Goal: Find specific page/section: Find specific page/section

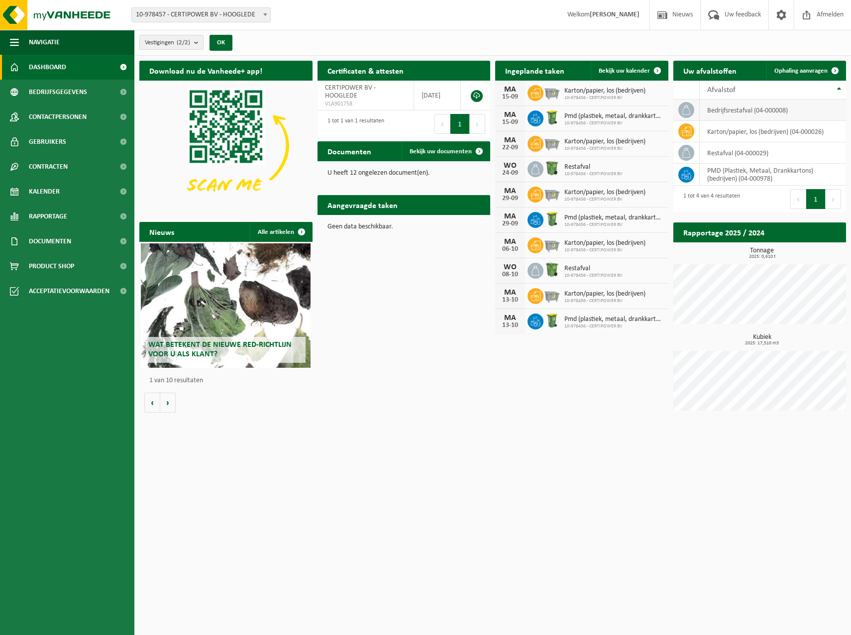
click at [768, 107] on td "bedrijfsrestafval (04-000008)" at bounding box center [772, 110] width 147 height 21
click at [60, 90] on span "Bedrijfsgegevens" at bounding box center [58, 92] width 58 height 25
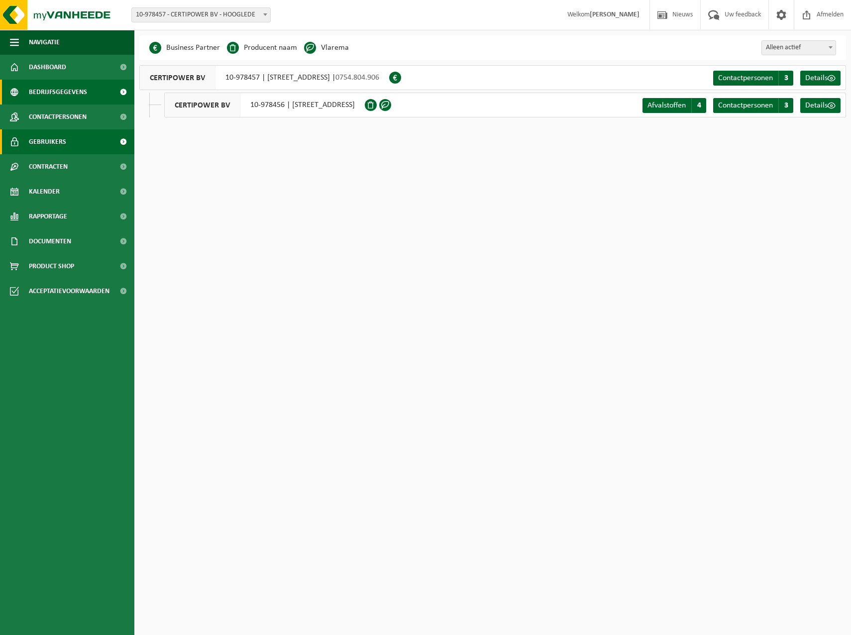
click at [45, 152] on span "Gebruikers" at bounding box center [47, 141] width 37 height 25
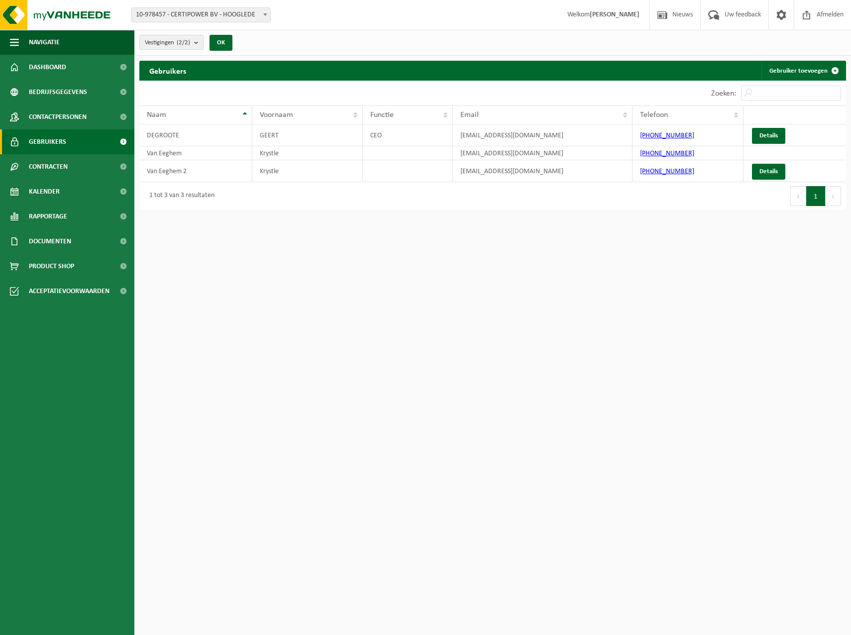
click at [48, 168] on span "Contracten" at bounding box center [48, 166] width 39 height 25
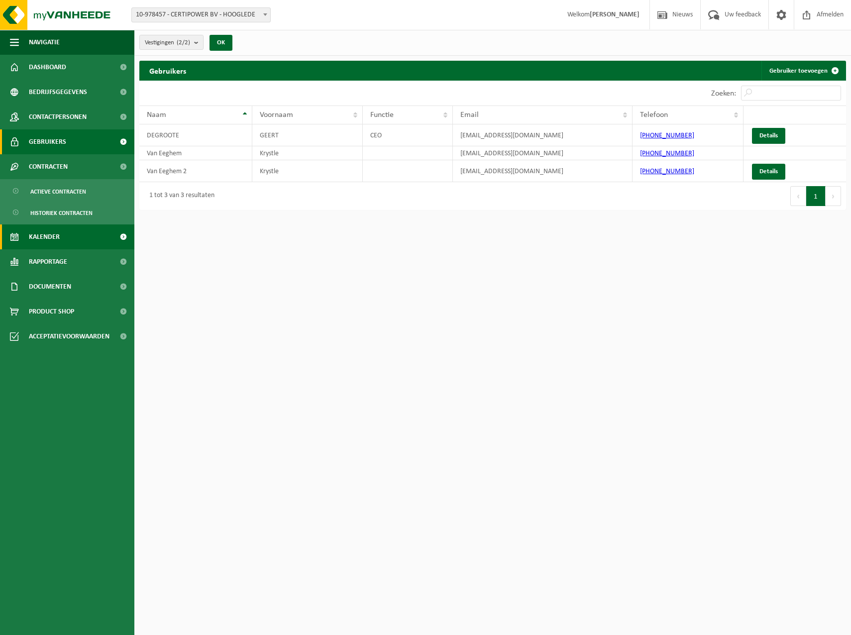
click at [49, 237] on span "Kalender" at bounding box center [44, 236] width 31 height 25
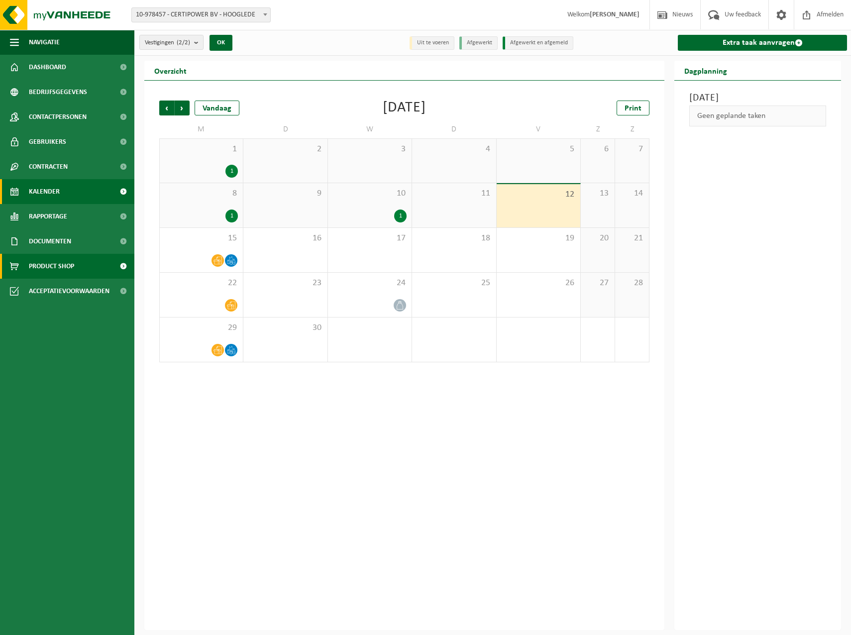
click at [58, 262] on span "Product Shop" at bounding box center [51, 266] width 45 height 25
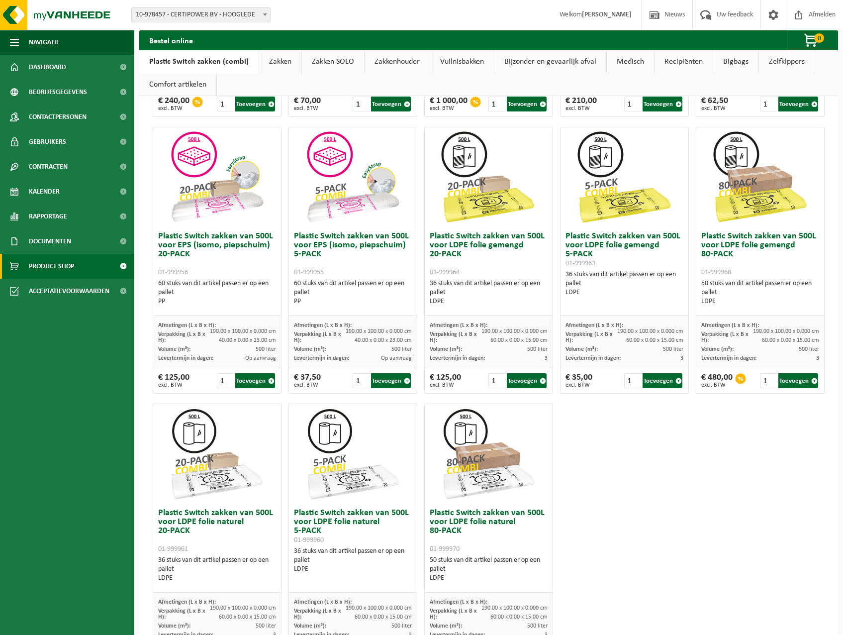
scroll to position [367, 0]
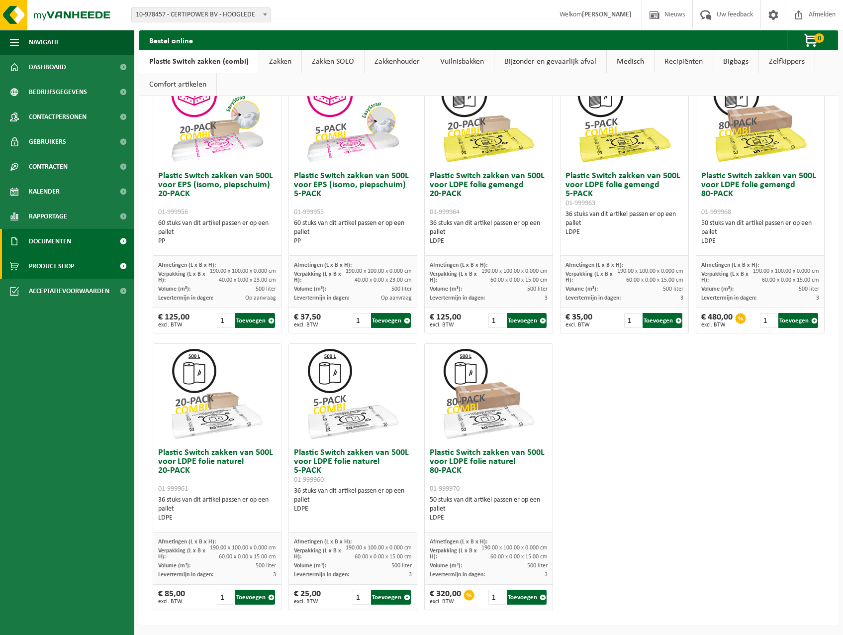
click at [55, 243] on span "Documenten" at bounding box center [50, 241] width 42 height 25
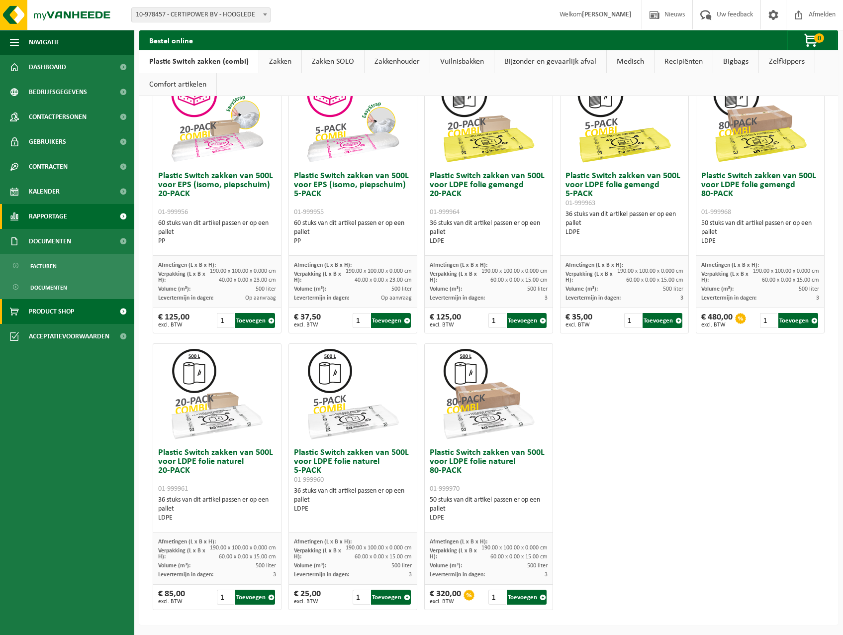
click at [49, 217] on span "Rapportage" at bounding box center [48, 216] width 38 height 25
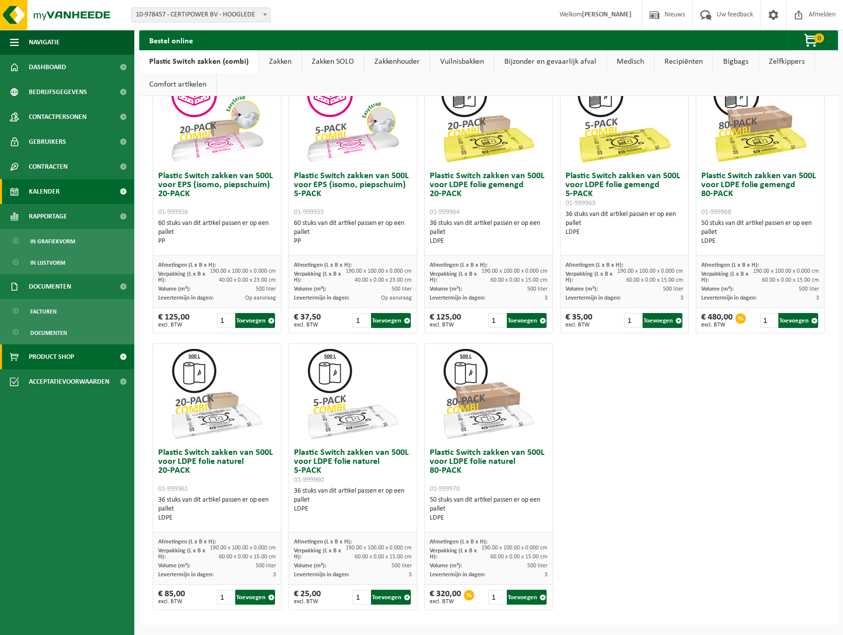
click at [61, 195] on link "Kalender" at bounding box center [67, 191] width 134 height 25
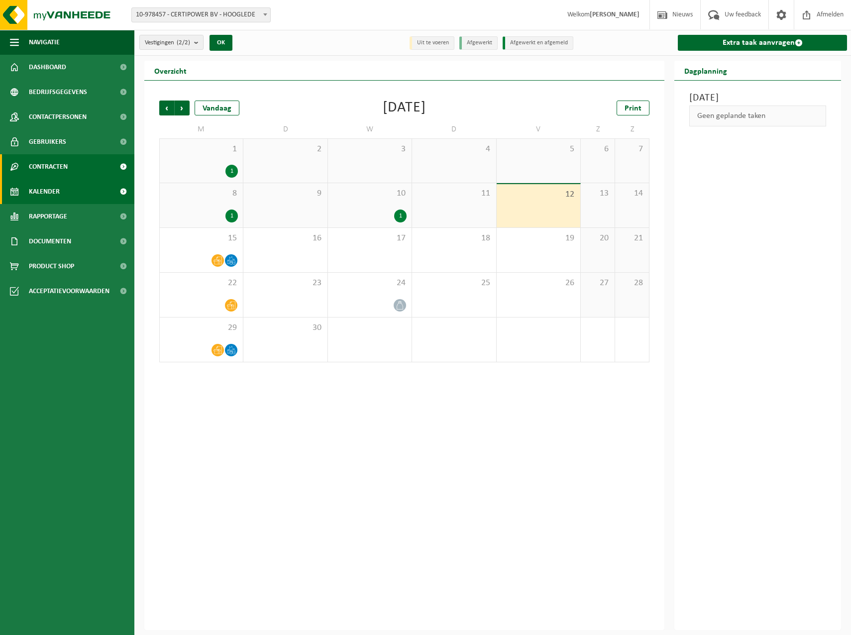
click at [49, 167] on span "Contracten" at bounding box center [48, 166] width 39 height 25
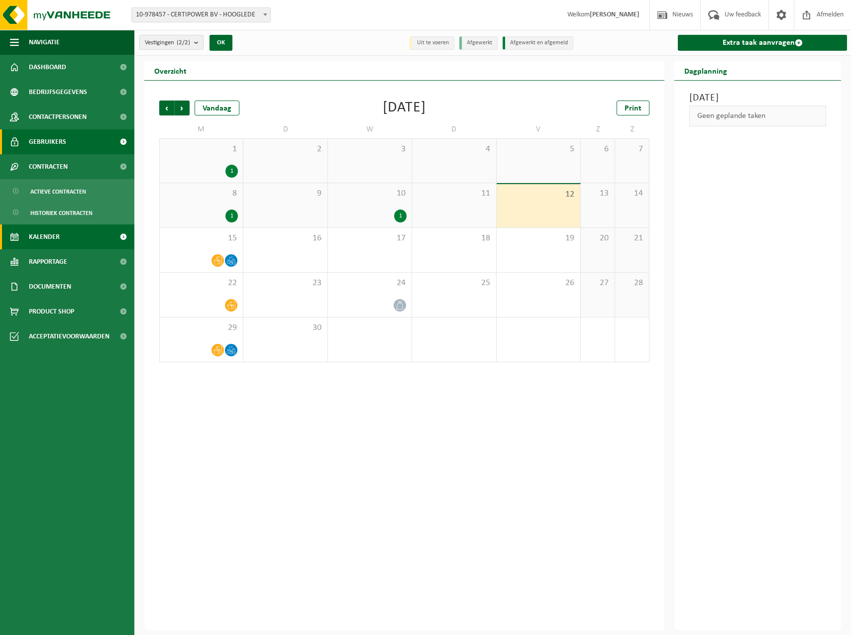
click at [56, 148] on span "Gebruikers" at bounding box center [47, 141] width 37 height 25
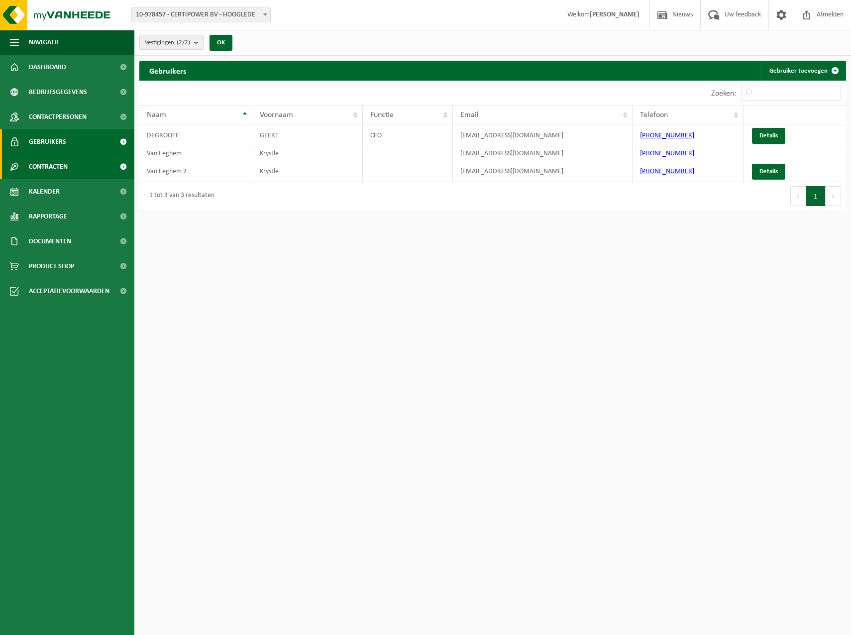
click at [56, 159] on span "Contracten" at bounding box center [48, 166] width 39 height 25
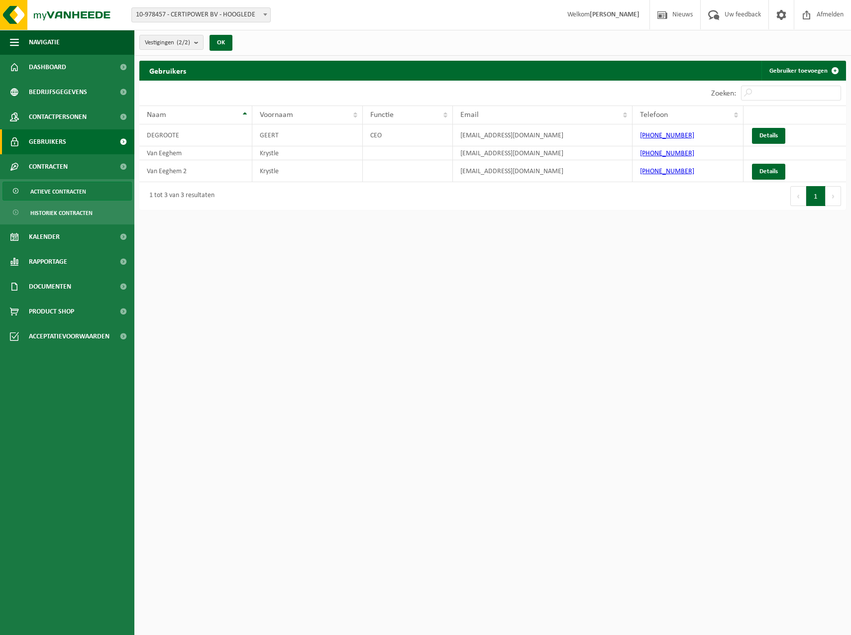
click at [44, 191] on span "Actieve contracten" at bounding box center [58, 191] width 56 height 19
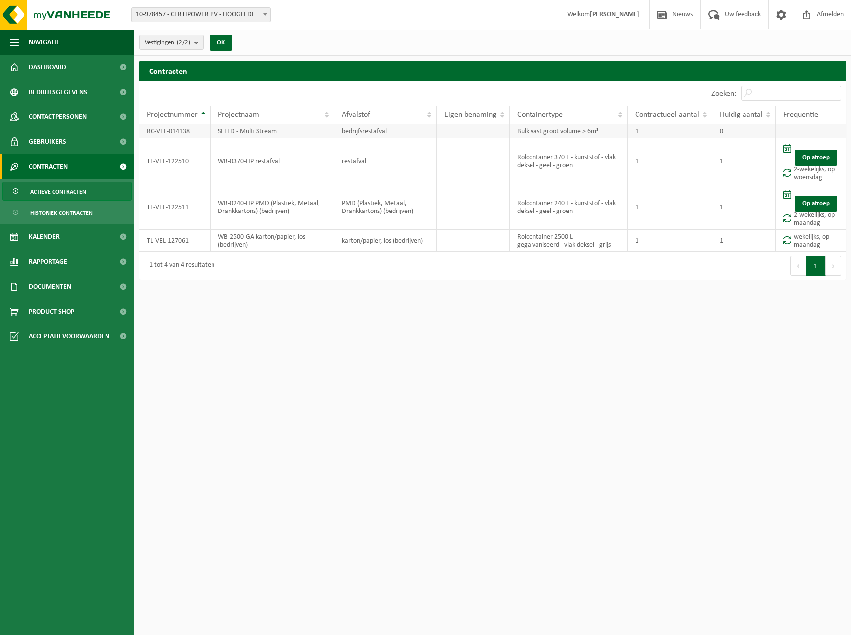
click at [587, 133] on td "Bulk vast groot volume > 6m³" at bounding box center [568, 131] width 118 height 14
